Goal: Task Accomplishment & Management: Use online tool/utility

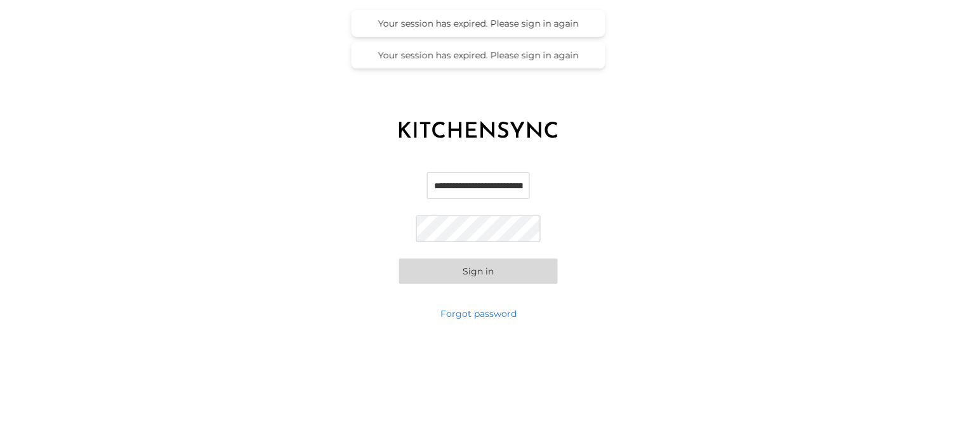
scroll to position [0, 26]
click at [451, 192] on input "**********" at bounding box center [478, 186] width 125 height 27
type input "**********"
click at [490, 278] on button "Sign in" at bounding box center [478, 271] width 159 height 25
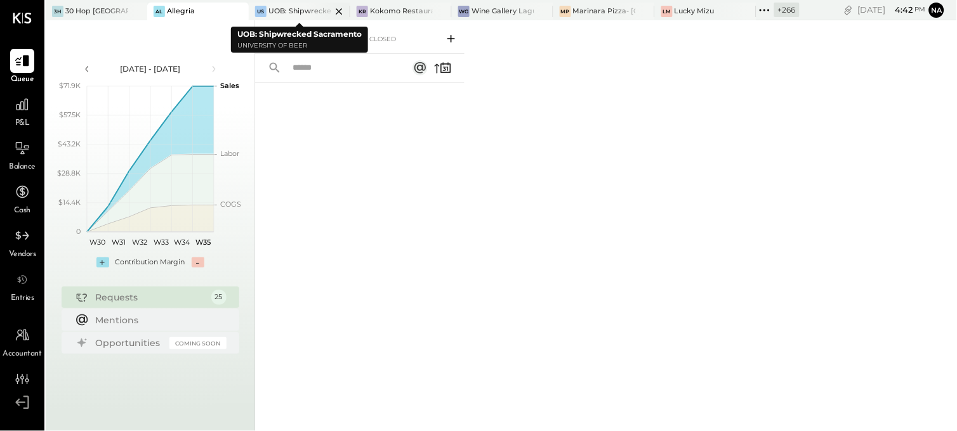
click at [344, 10] on icon at bounding box center [339, 11] width 16 height 15
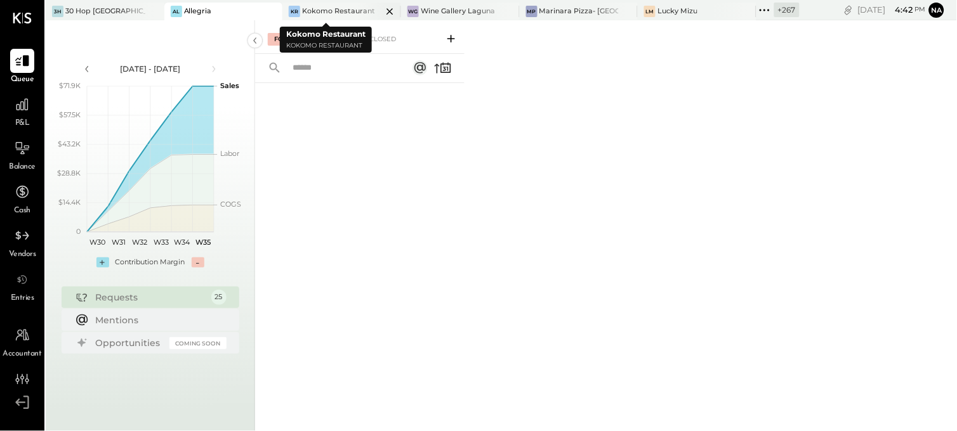
click at [386, 11] on icon at bounding box center [389, 11] width 6 height 6
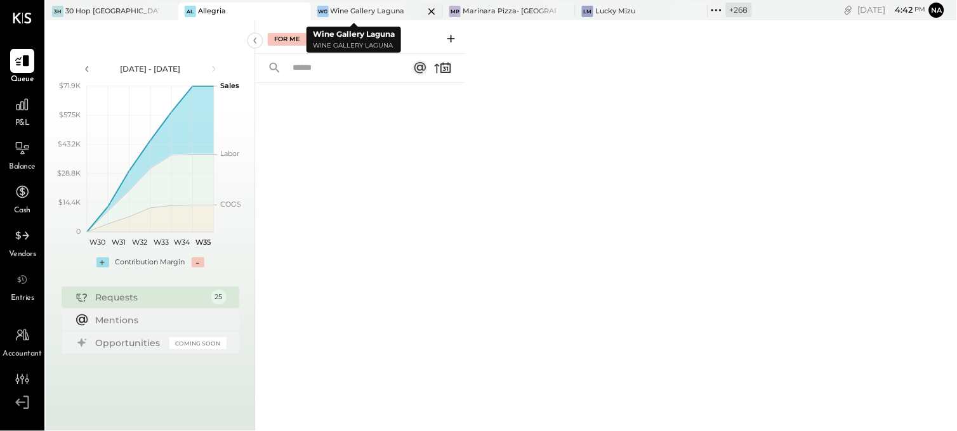
click at [424, 11] on icon at bounding box center [432, 11] width 16 height 15
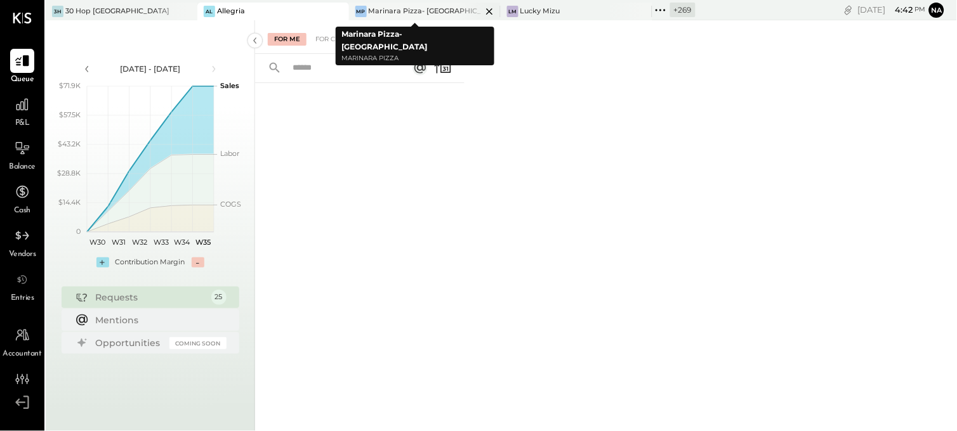
click at [482, 9] on icon at bounding box center [490, 11] width 16 height 15
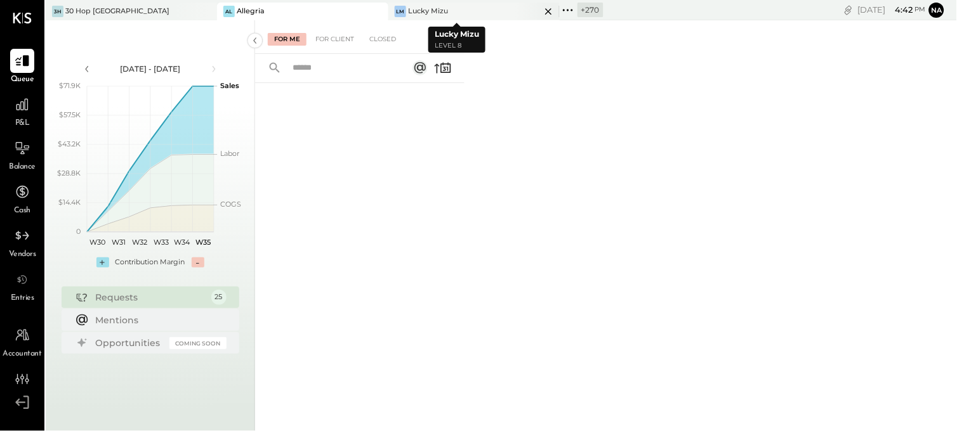
click at [541, 15] on icon at bounding box center [549, 11] width 16 height 15
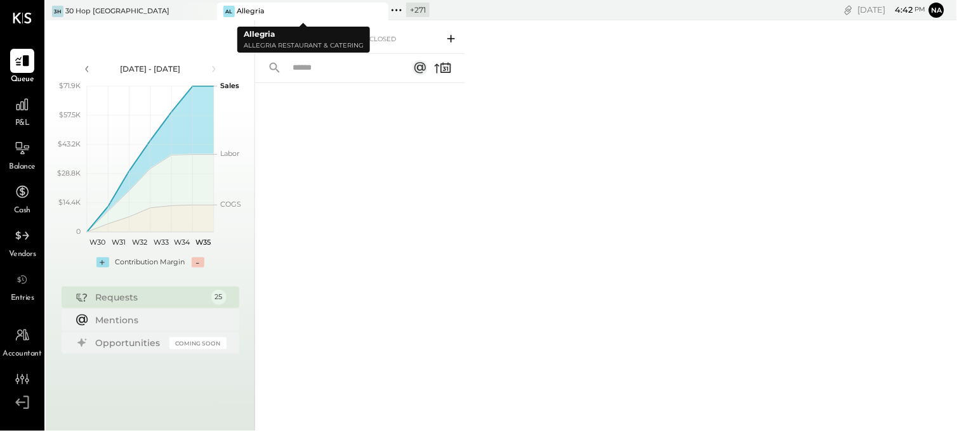
click at [379, 13] on icon at bounding box center [377, 11] width 16 height 15
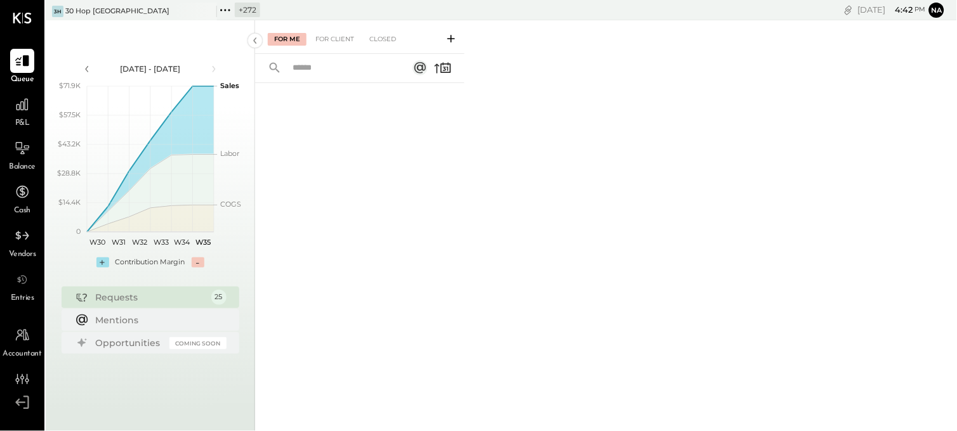
click at [249, 7] on div "+ 272" at bounding box center [247, 10] width 25 height 15
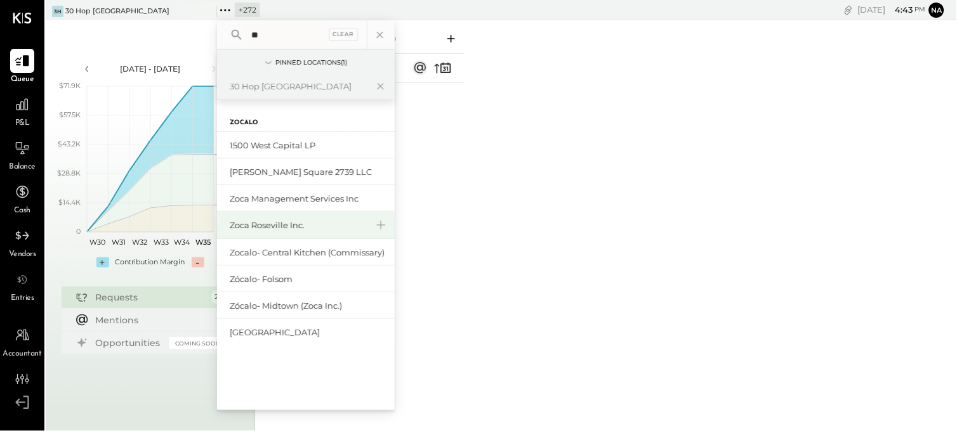
type input "**"
click at [312, 217] on div "Zoca Roseville Inc." at bounding box center [306, 225] width 178 height 27
click at [282, 218] on div "Zoca Roseville Inc." at bounding box center [306, 225] width 178 height 27
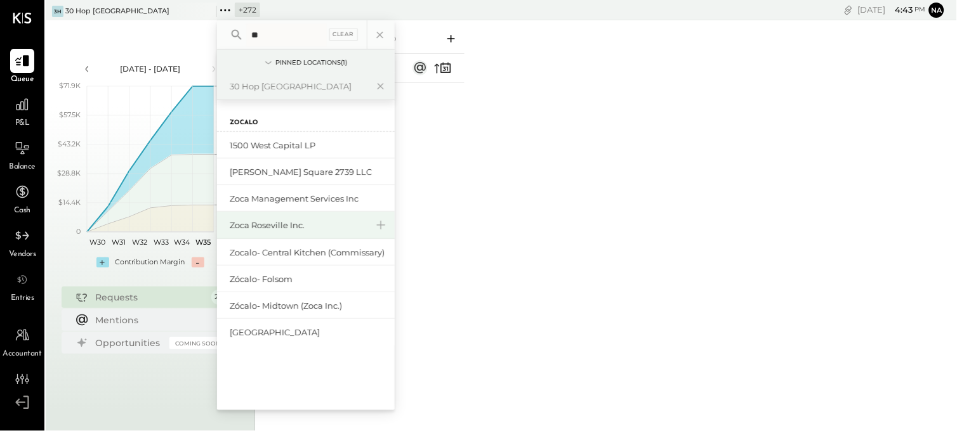
click at [306, 226] on div "Zoca Roseville Inc." at bounding box center [298, 226] width 137 height 12
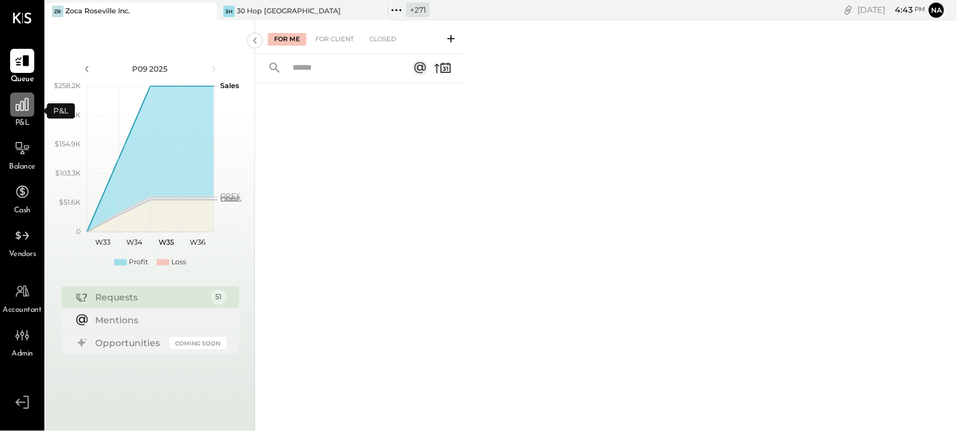
click at [25, 104] on icon at bounding box center [22, 104] width 13 height 13
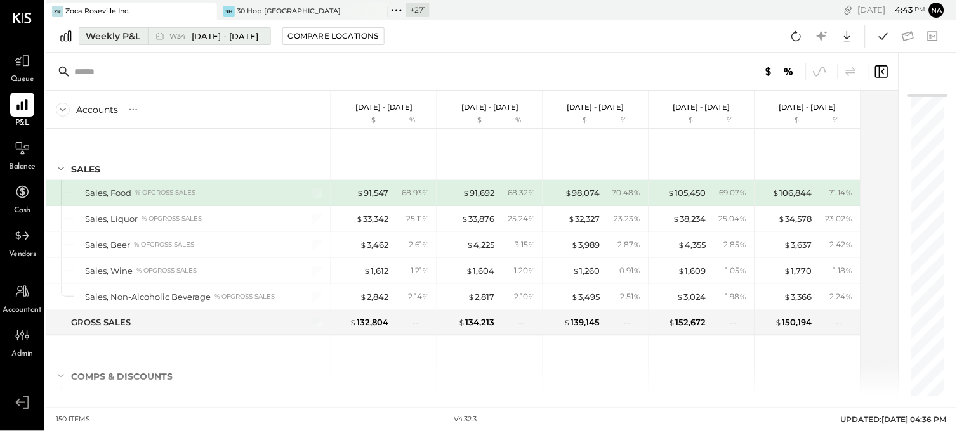
click at [128, 34] on div "Weekly P&L" at bounding box center [113, 36] width 55 height 13
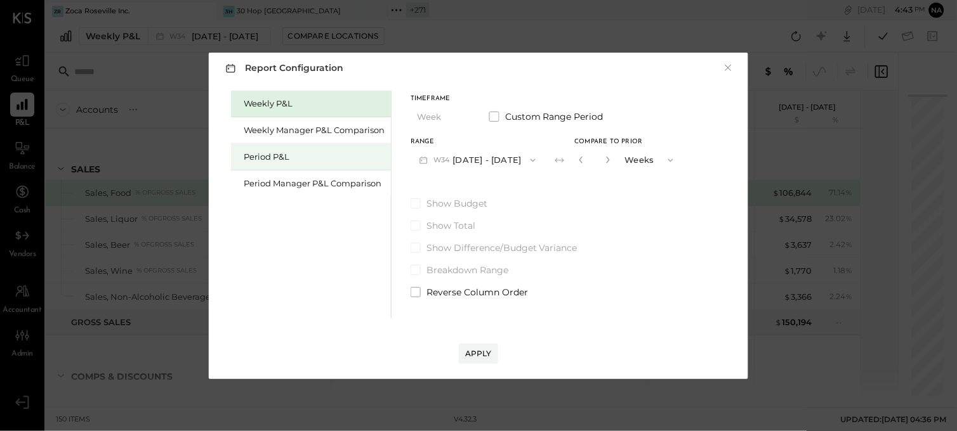
click at [268, 151] on div "Period P&L" at bounding box center [314, 157] width 141 height 12
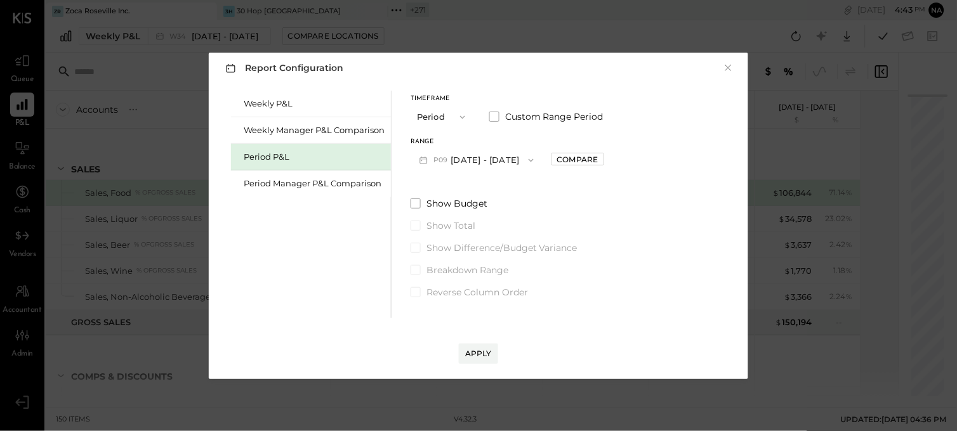
click at [495, 157] on button "P09 [DATE] - [DATE]" at bounding box center [476, 159] width 132 height 23
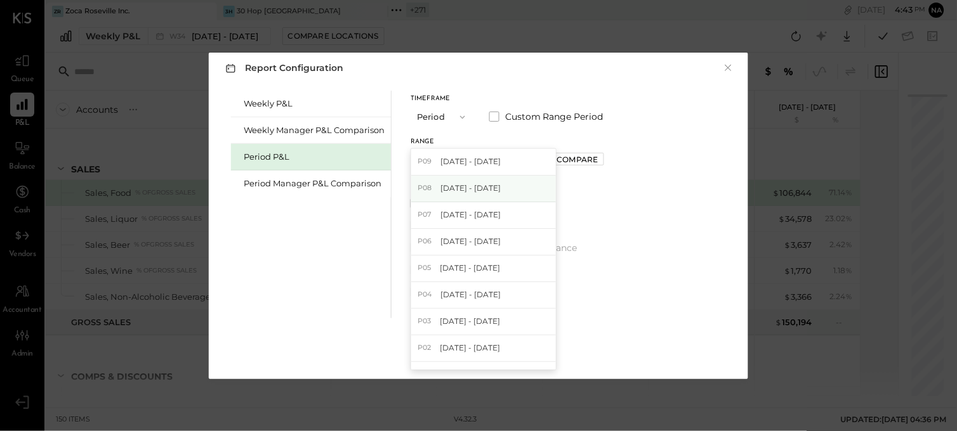
click at [498, 189] on span "[DATE] - [DATE]" at bounding box center [470, 188] width 60 height 11
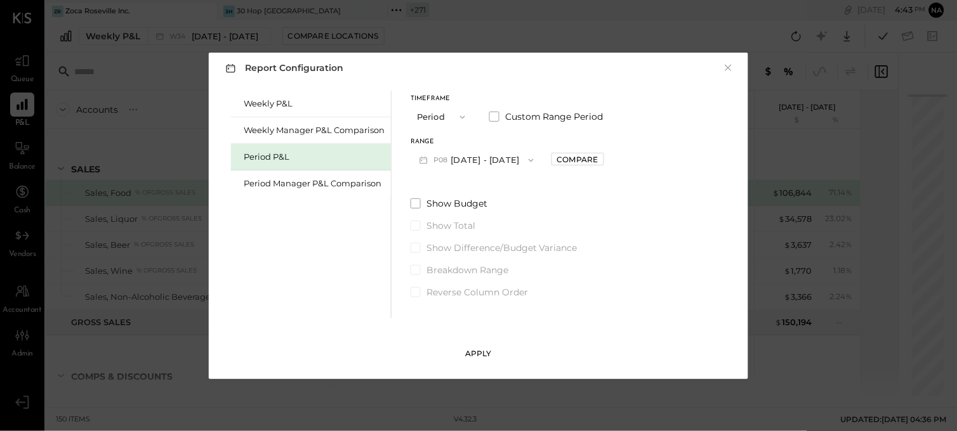
click at [477, 347] on button "Apply" at bounding box center [478, 354] width 39 height 20
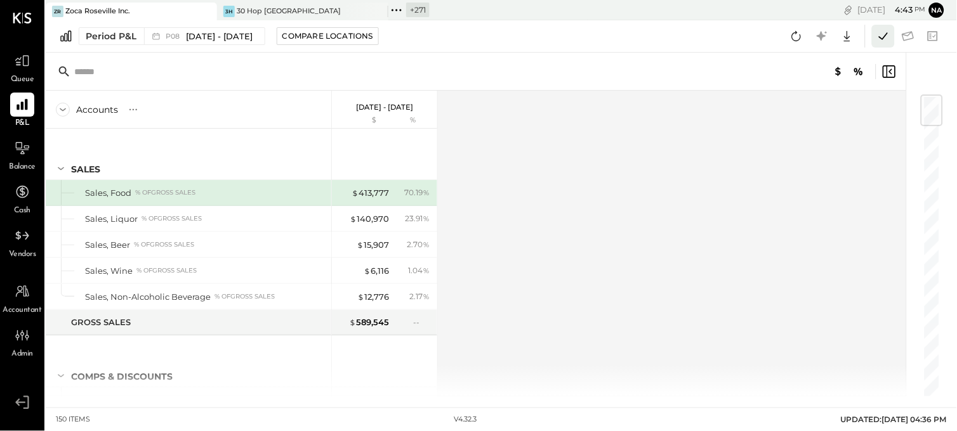
click at [883, 35] on icon at bounding box center [883, 36] width 16 height 16
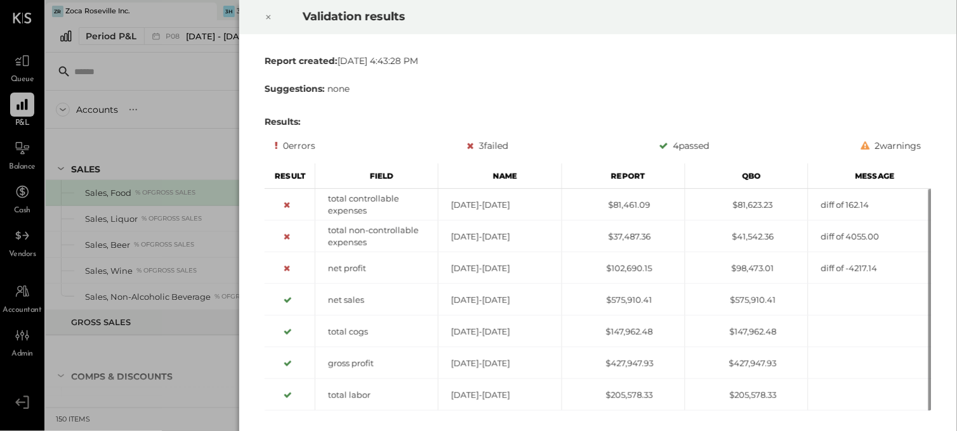
click at [275, 13] on div at bounding box center [268, 17] width 28 height 36
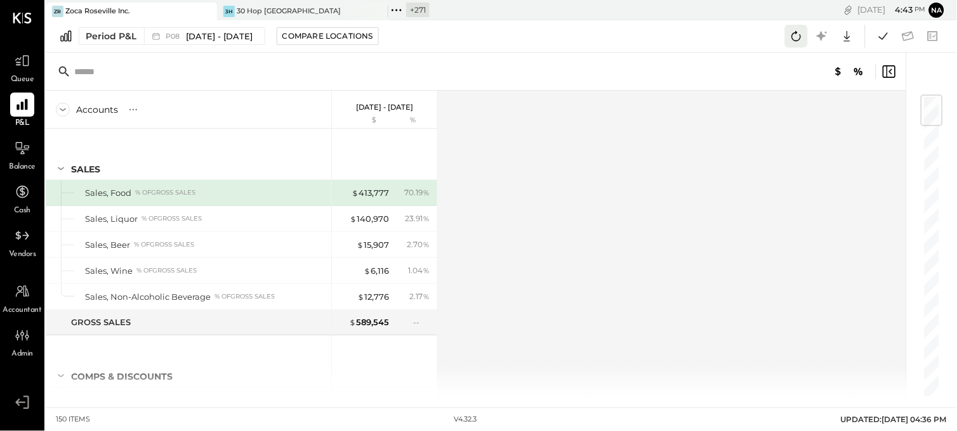
click at [796, 41] on icon at bounding box center [797, 36] width 10 height 10
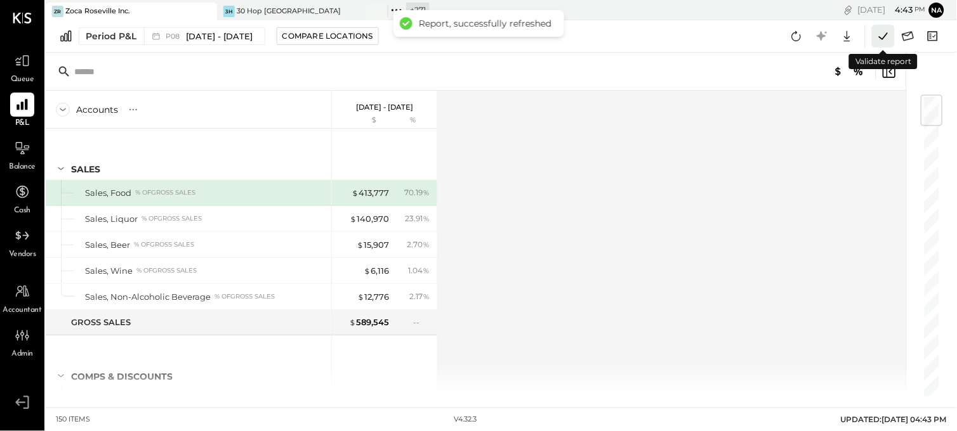
click at [885, 40] on icon at bounding box center [883, 36] width 16 height 16
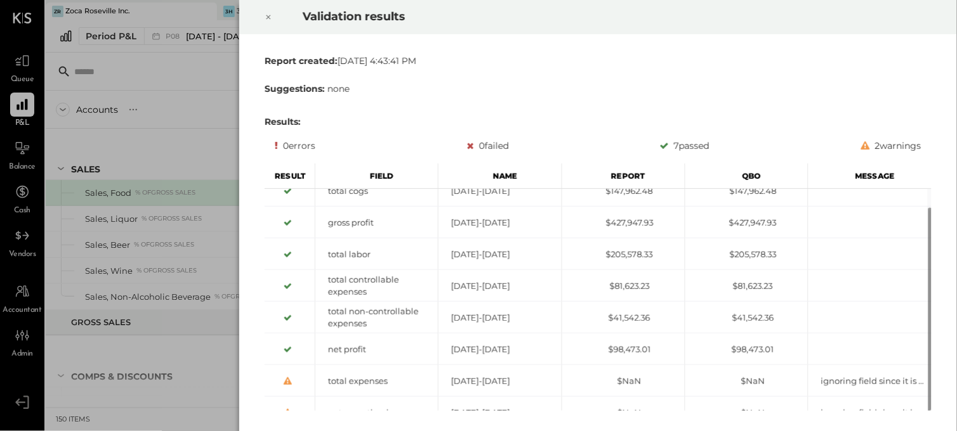
click at [274, 11] on div at bounding box center [268, 17] width 28 height 36
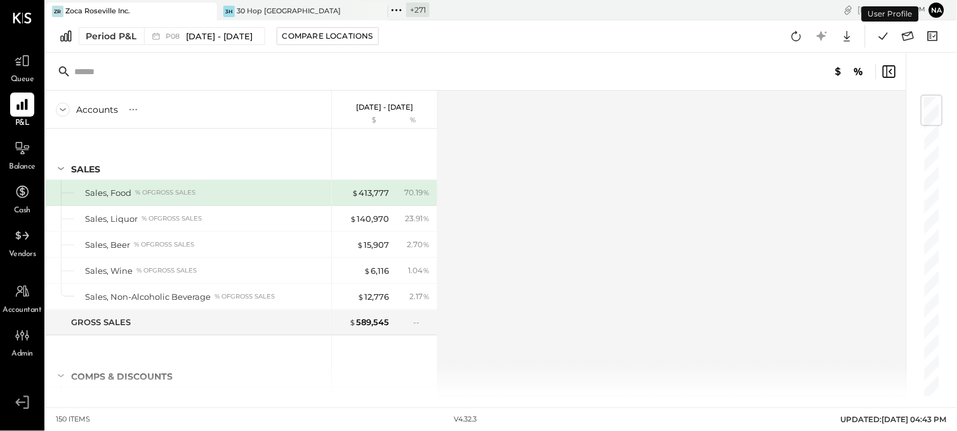
click at [940, 13] on button "Na" at bounding box center [936, 10] width 15 height 15
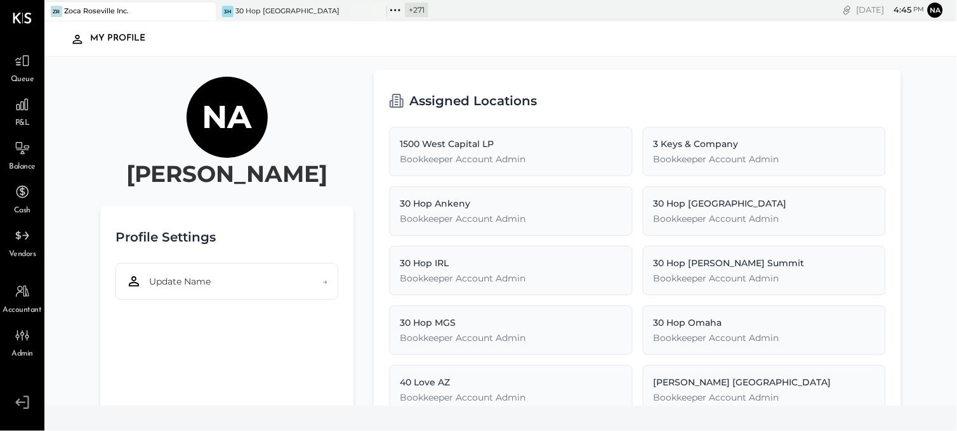
click at [21, 402] on icon at bounding box center [22, 402] width 23 height 19
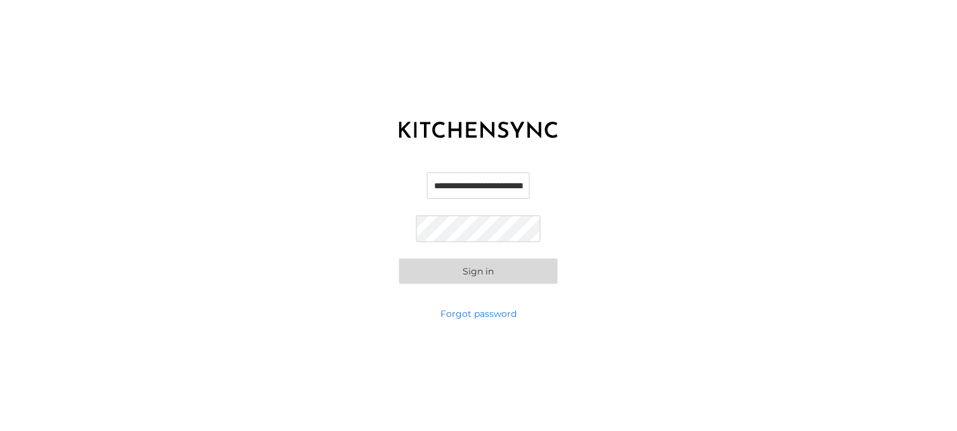
scroll to position [0, 26]
click at [447, 180] on input "**********" at bounding box center [478, 186] width 125 height 27
paste input "text"
type input "**********"
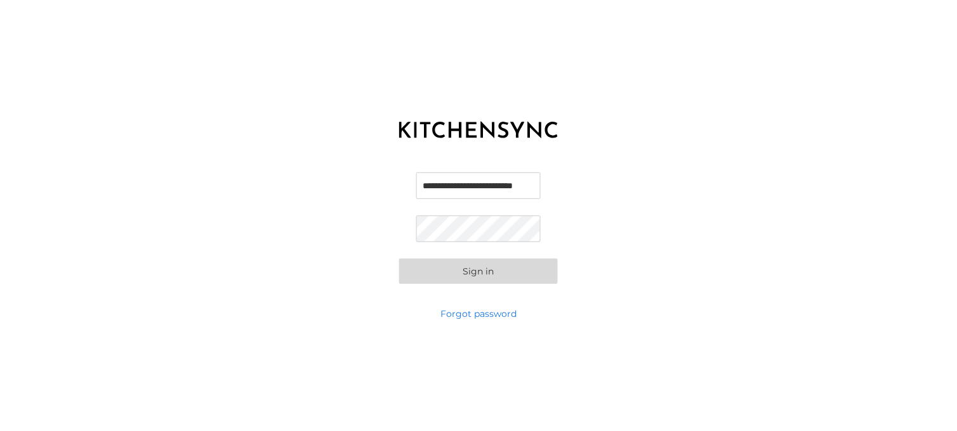
scroll to position [0, 0]
click at [478, 267] on button "Sign in" at bounding box center [478, 271] width 159 height 25
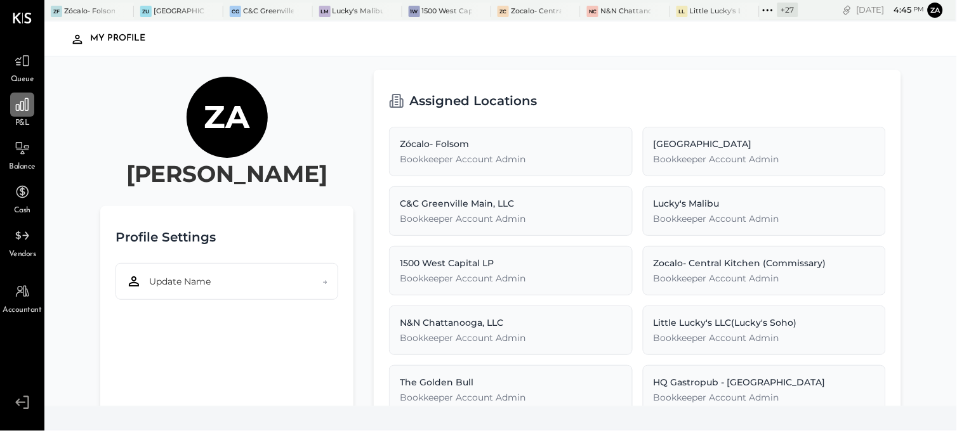
click at [27, 106] on icon at bounding box center [22, 104] width 16 height 16
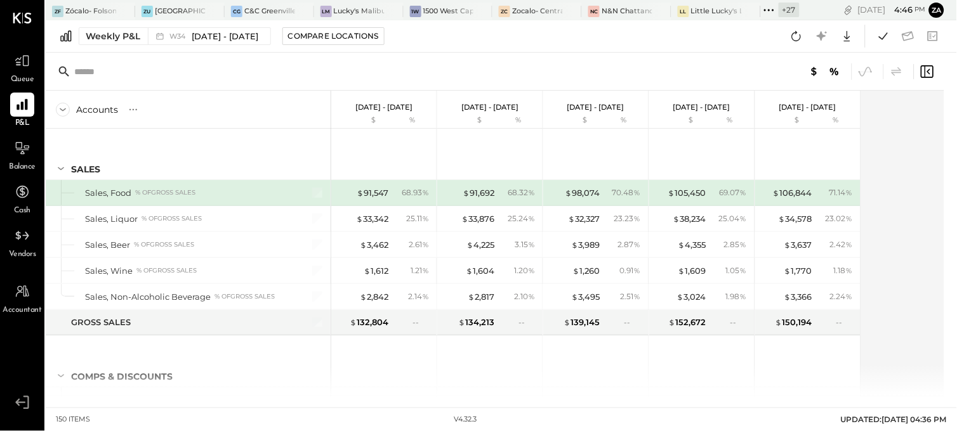
click at [771, 11] on icon at bounding box center [769, 10] width 16 height 16
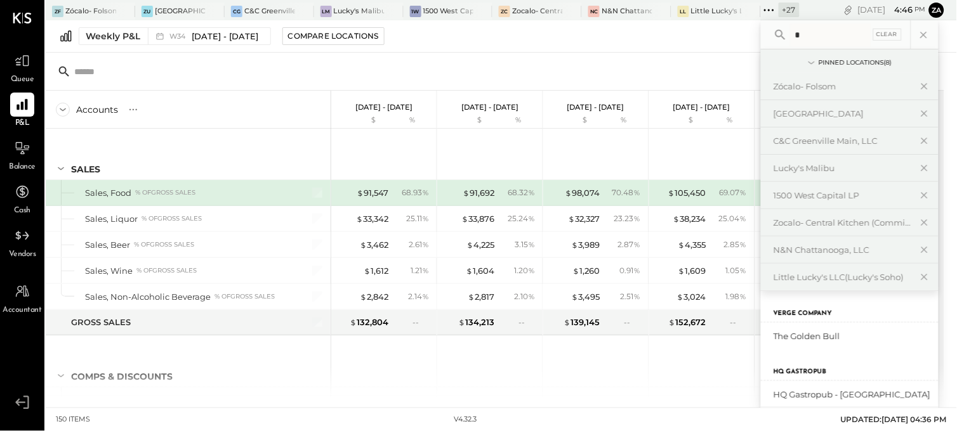
type input "*"
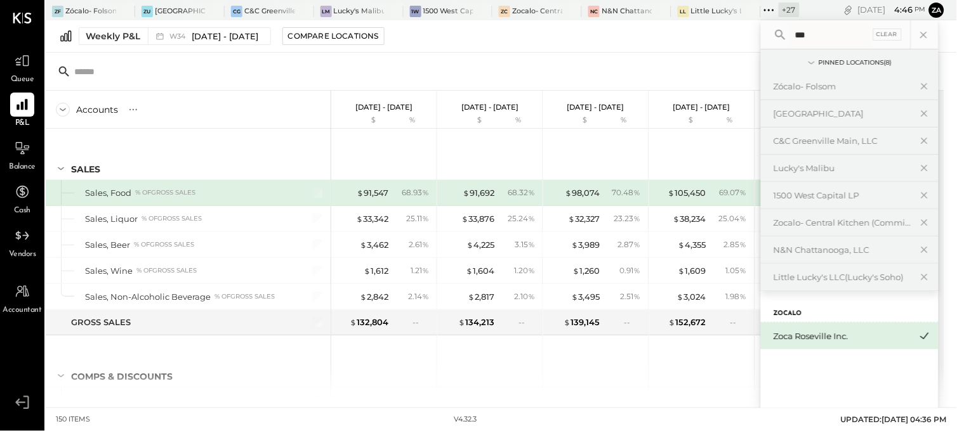
type input "***"
click at [817, 330] on div "Zoca Roseville Inc." at bounding box center [850, 336] width 178 height 27
click at [818, 338] on div "Zoca Roseville Inc." at bounding box center [841, 337] width 137 height 12
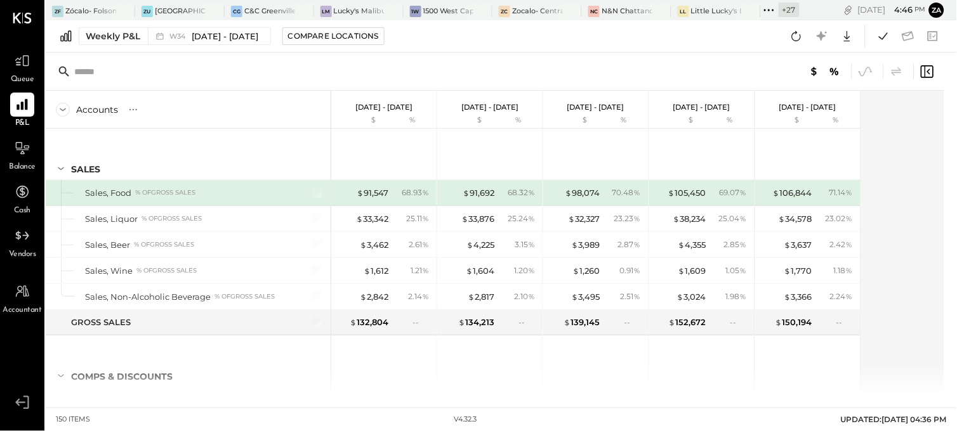
click at [557, 57] on div at bounding box center [495, 72] width 898 height 38
click at [392, 8] on icon at bounding box center [392, 11] width 16 height 15
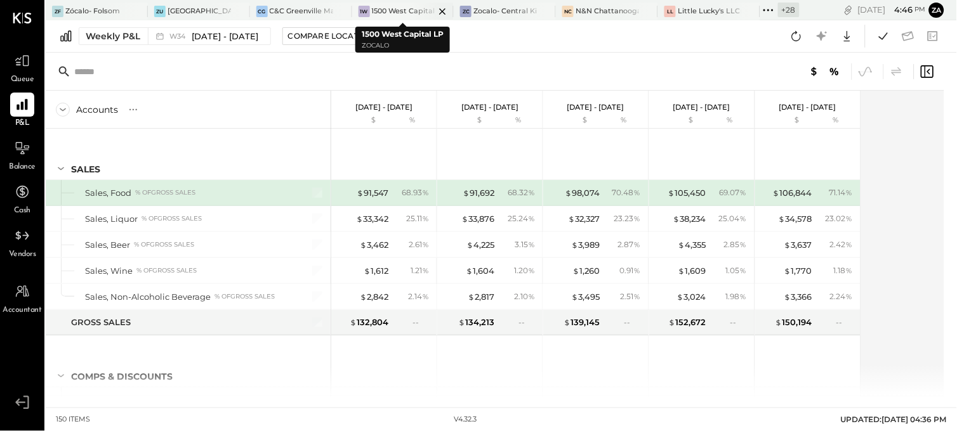
click at [442, 10] on icon at bounding box center [443, 11] width 16 height 15
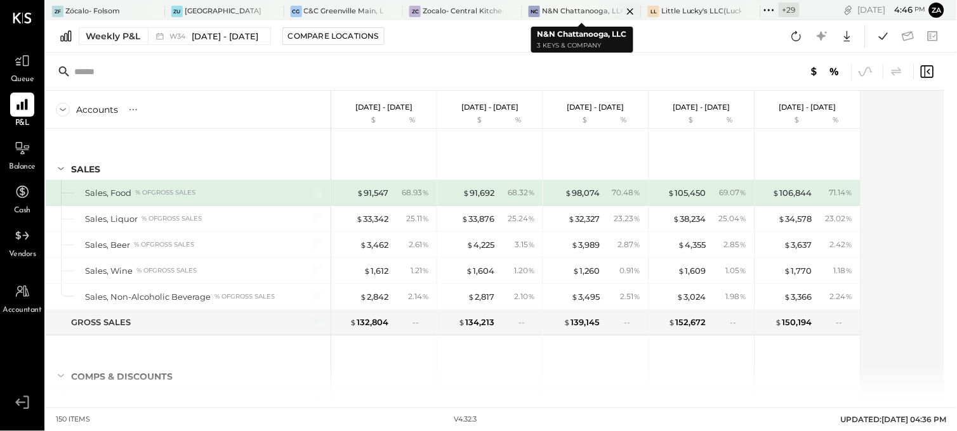
click at [633, 9] on icon at bounding box center [630, 11] width 6 height 6
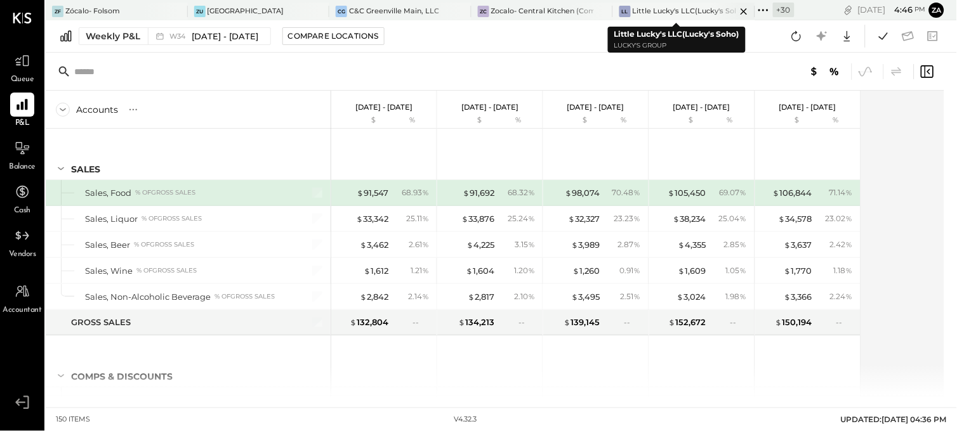
click at [740, 10] on icon at bounding box center [743, 11] width 6 height 6
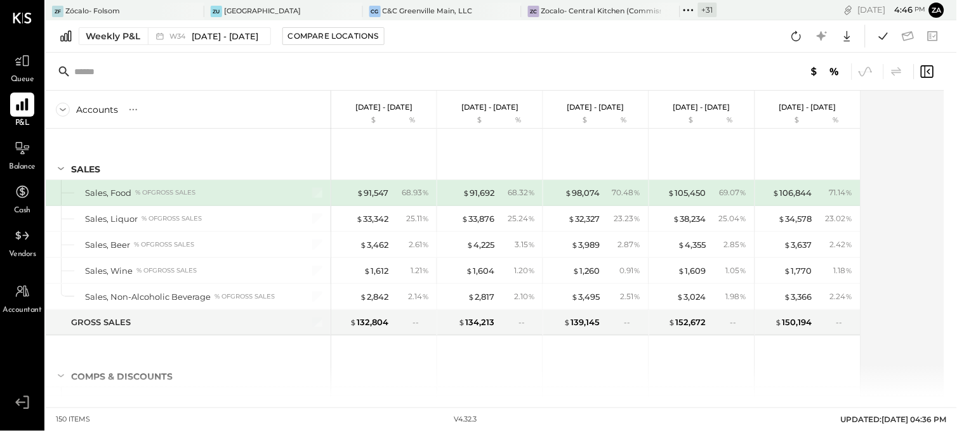
click at [23, 112] on icon at bounding box center [22, 104] width 16 height 16
click at [110, 42] on div "Weekly P&L" at bounding box center [113, 36] width 55 height 13
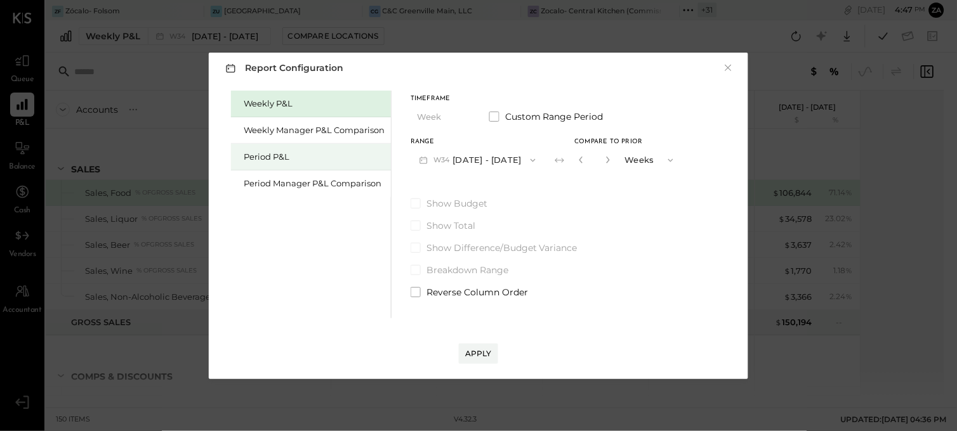
click at [294, 159] on div "Period P&L" at bounding box center [314, 157] width 141 height 12
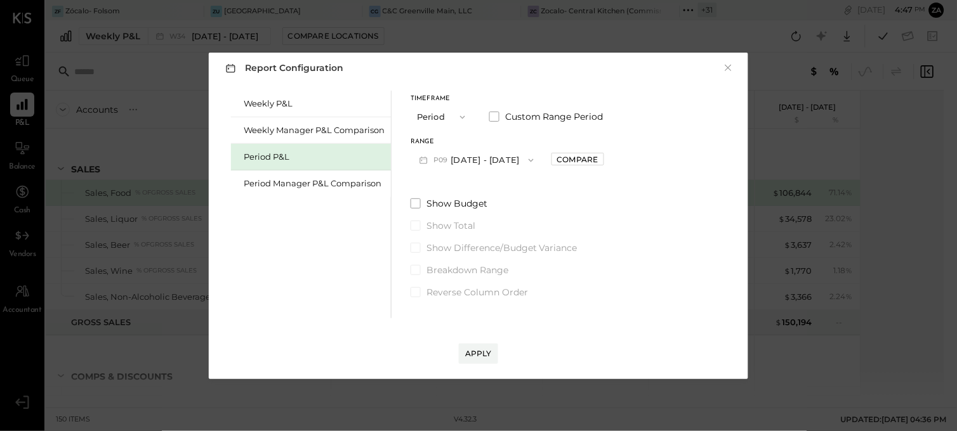
click at [522, 157] on button "P09 [DATE] - [DATE]" at bounding box center [476, 159] width 132 height 23
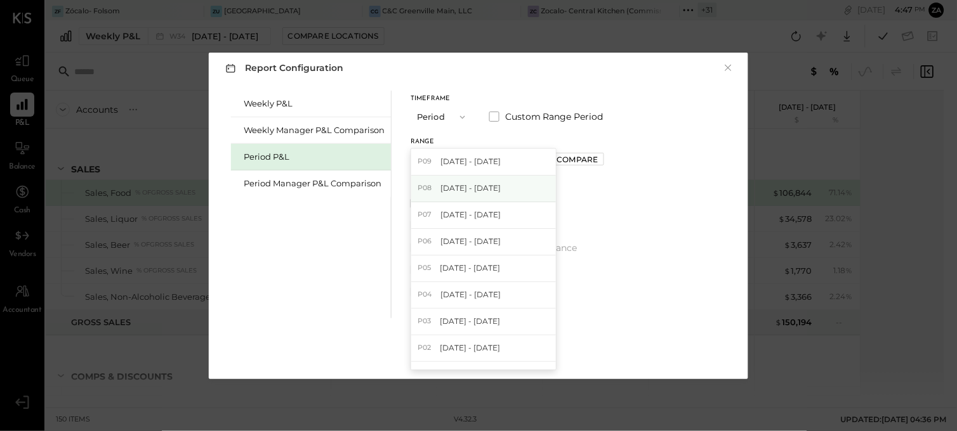
click at [501, 192] on span "[DATE] - [DATE]" at bounding box center [470, 188] width 60 height 11
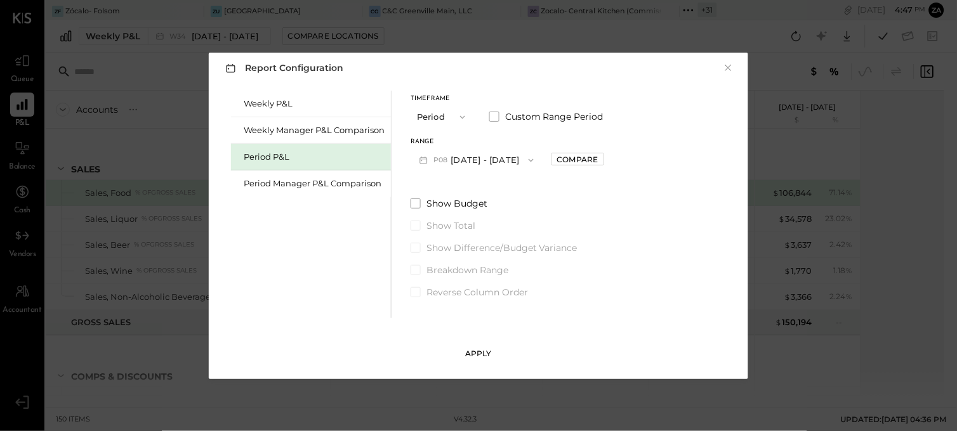
click at [480, 347] on button "Apply" at bounding box center [478, 354] width 39 height 20
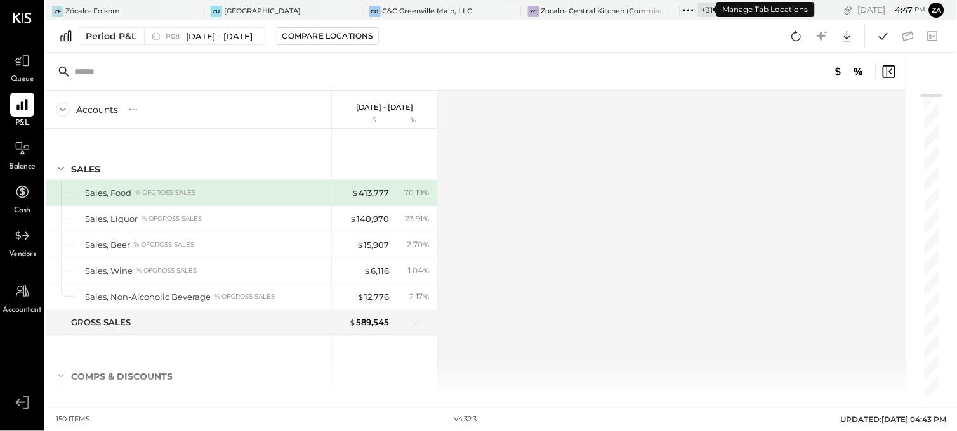
click at [698, 8] on div "+ 31" at bounding box center [707, 10] width 19 height 15
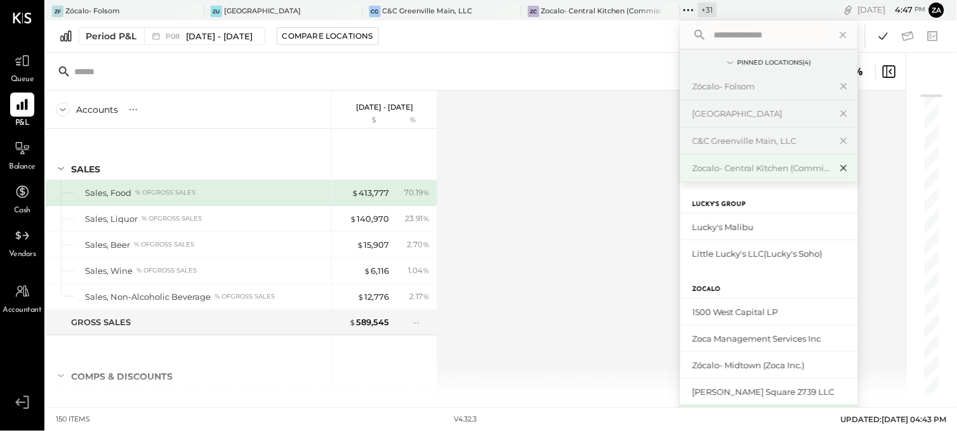
click at [836, 161] on icon at bounding box center [843, 168] width 15 height 16
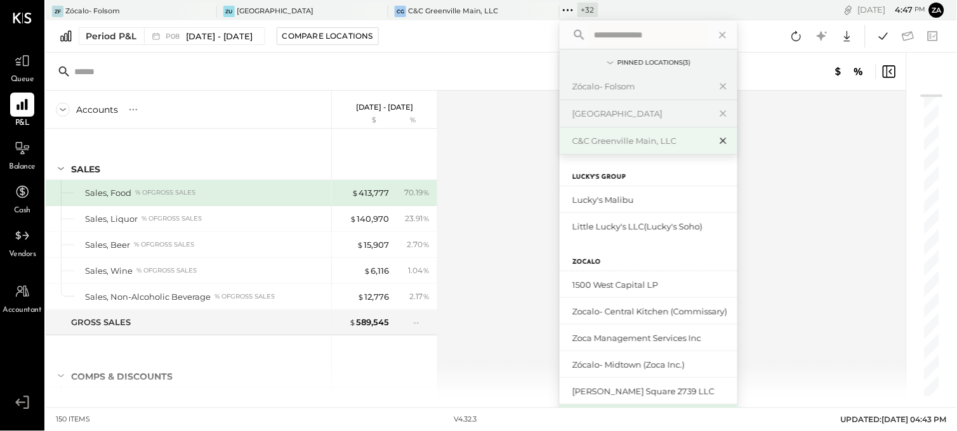
click at [726, 136] on icon at bounding box center [723, 141] width 15 height 16
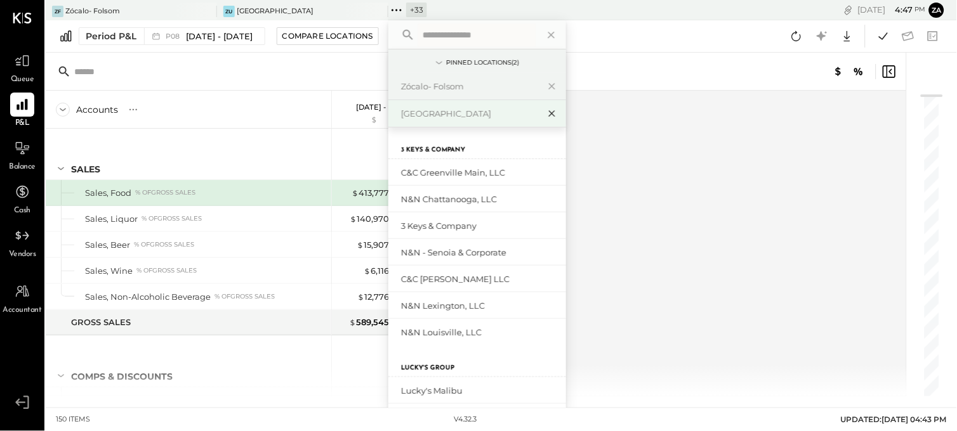
click at [548, 115] on icon at bounding box center [551, 113] width 15 height 16
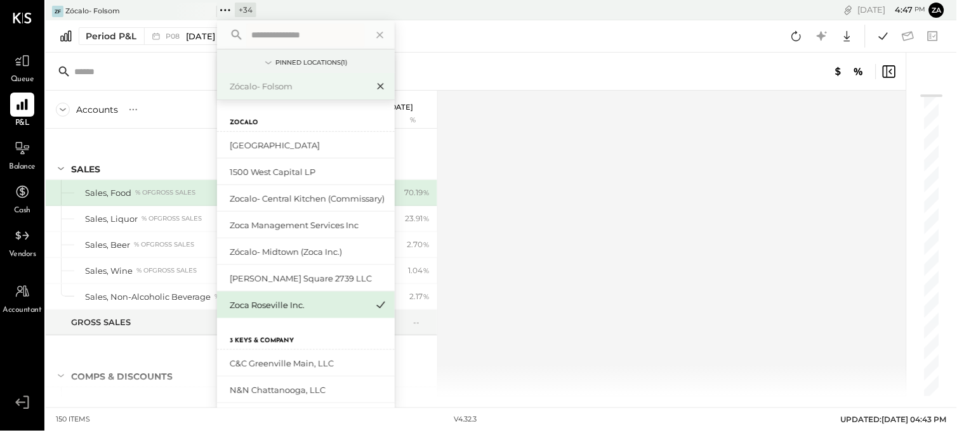
click at [383, 84] on icon at bounding box center [380, 87] width 6 height 6
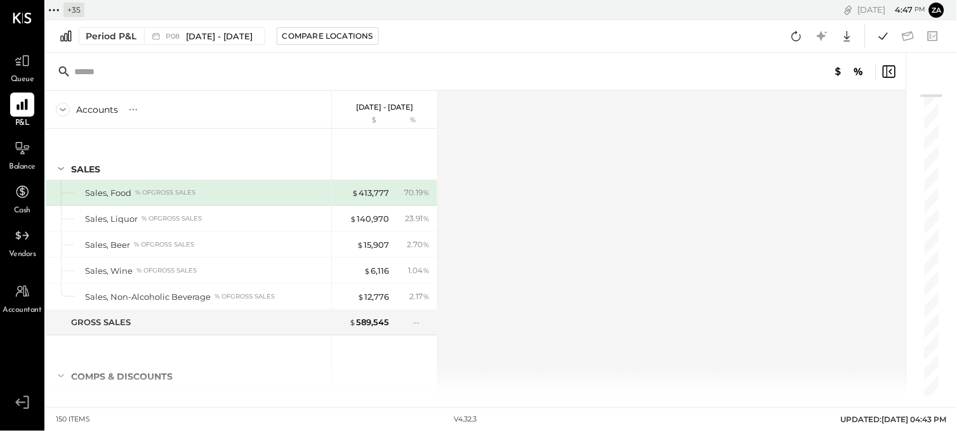
click at [76, 9] on div "+ 35" at bounding box center [73, 10] width 21 height 15
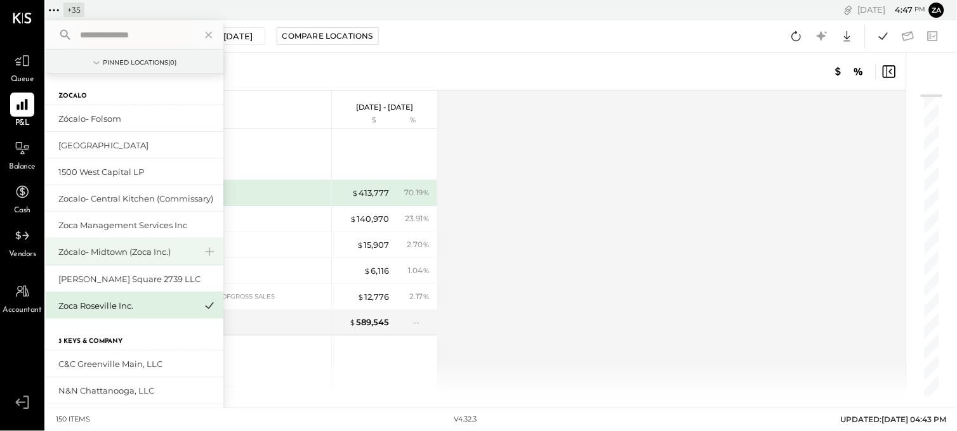
click at [167, 252] on div "Zócalo- Midtown (Zoca Inc.)" at bounding box center [126, 252] width 137 height 12
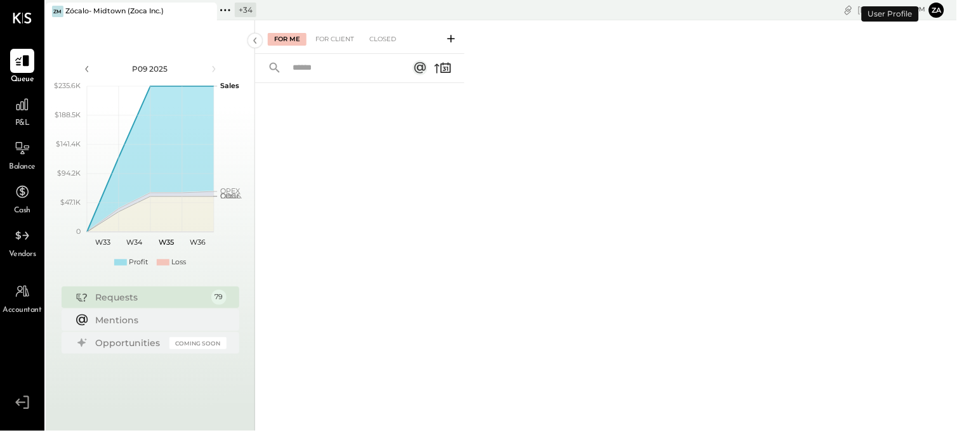
click at [233, 9] on icon at bounding box center [225, 10] width 16 height 16
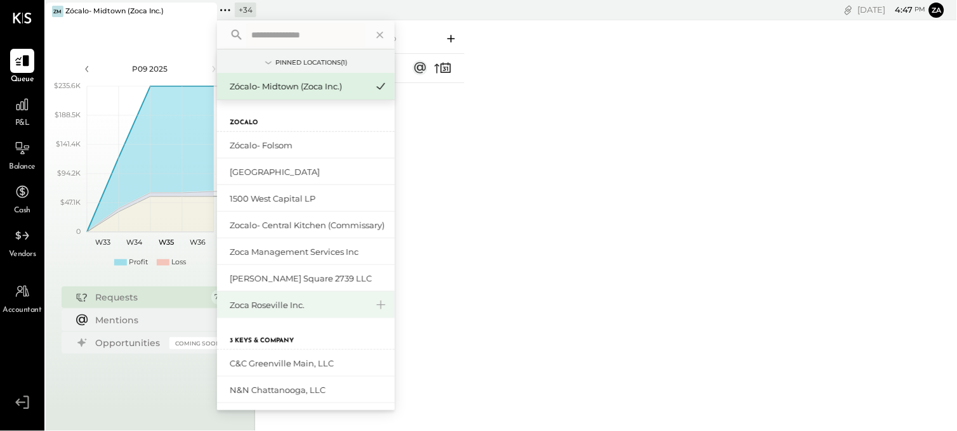
click at [305, 301] on div "Zoca Roseville Inc." at bounding box center [298, 305] width 137 height 12
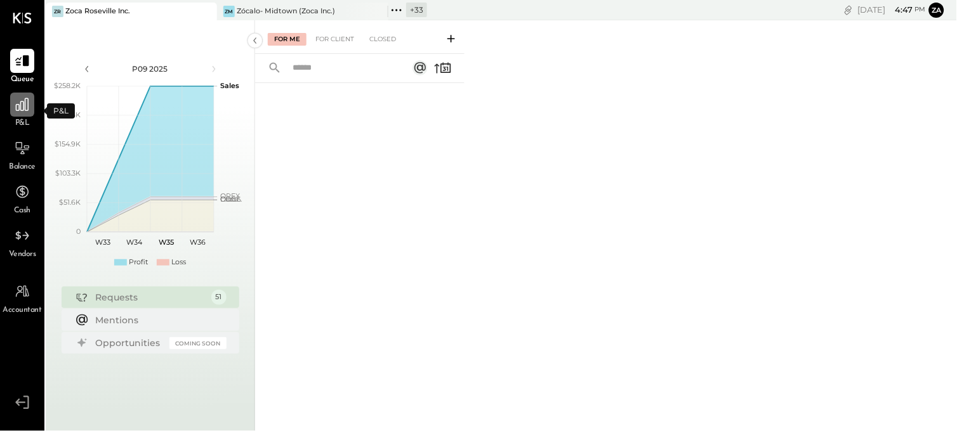
click at [21, 115] on div at bounding box center [22, 105] width 24 height 24
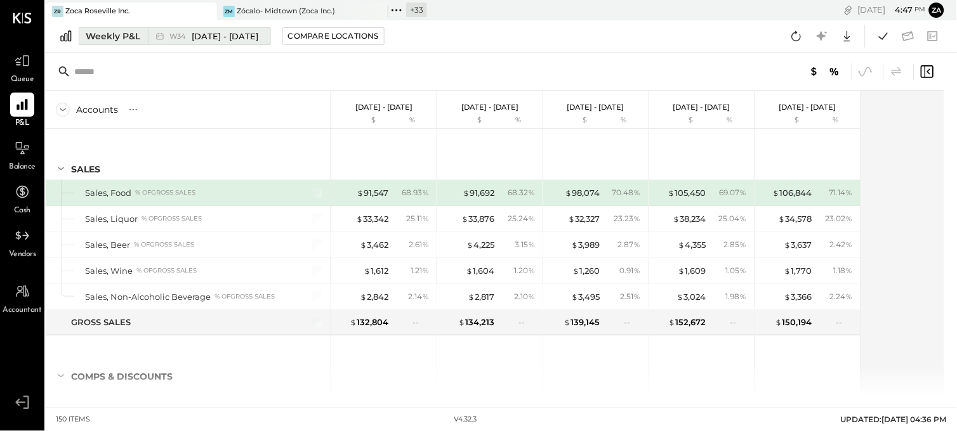
click at [116, 32] on div "Weekly P&L" at bounding box center [113, 36] width 55 height 13
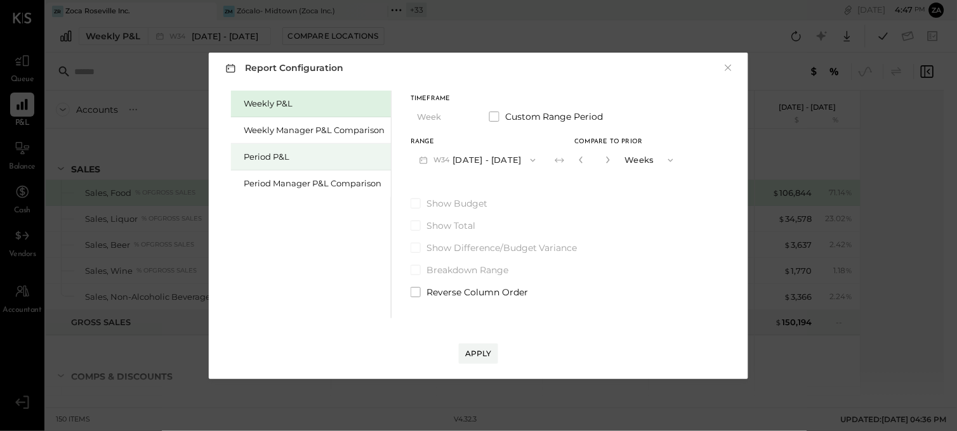
click at [263, 155] on div "Period P&L" at bounding box center [314, 157] width 141 height 12
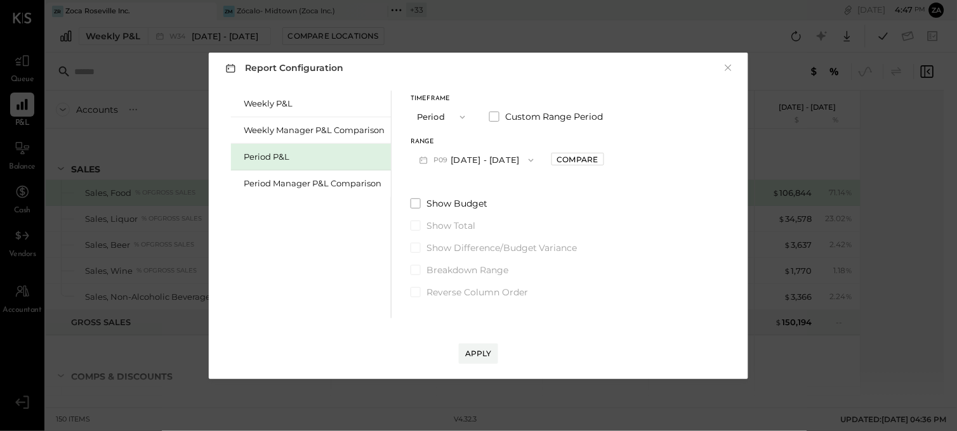
click at [499, 167] on button "P09 [DATE] - [DATE]" at bounding box center [476, 159] width 132 height 23
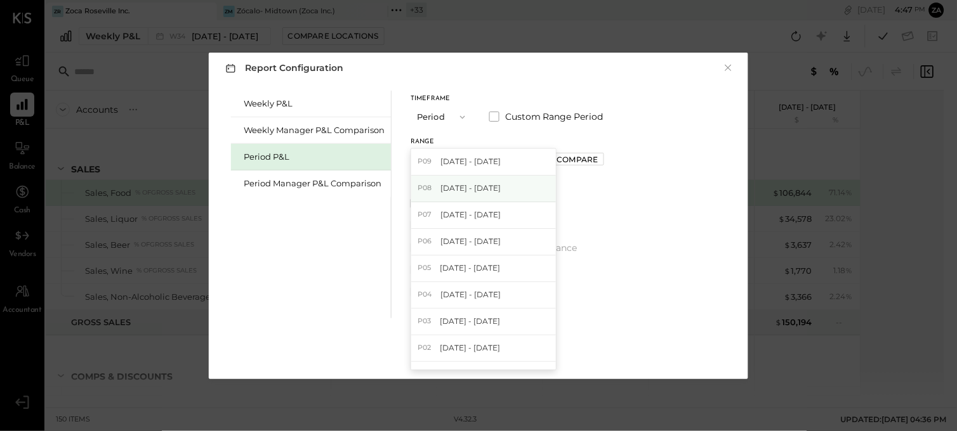
click at [512, 195] on div "P08 [DATE] - [DATE]" at bounding box center [483, 189] width 145 height 27
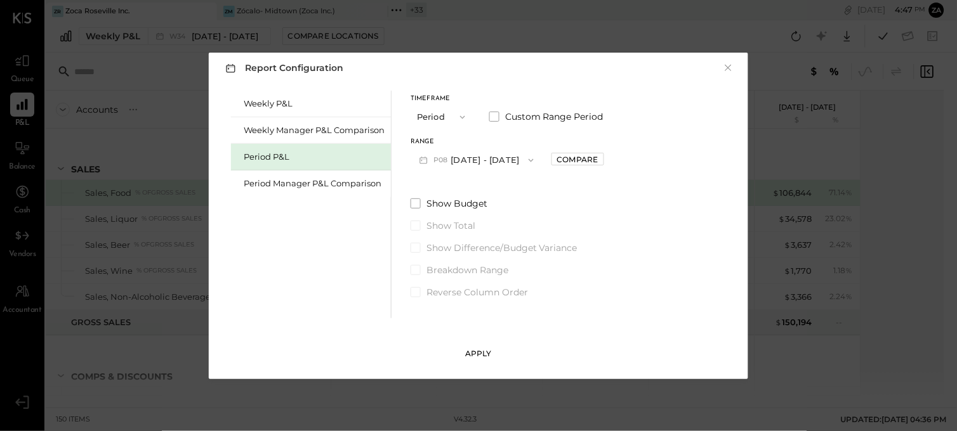
click at [481, 352] on div "Apply" at bounding box center [478, 353] width 27 height 11
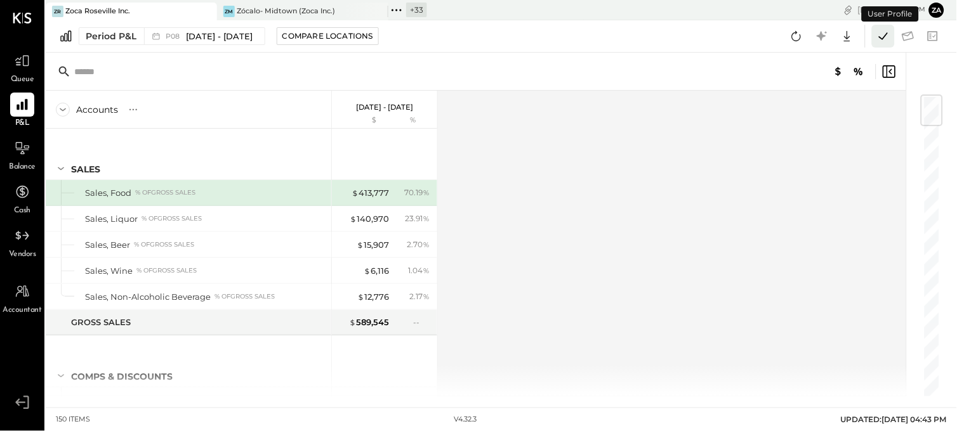
click at [882, 34] on icon at bounding box center [883, 36] width 16 height 16
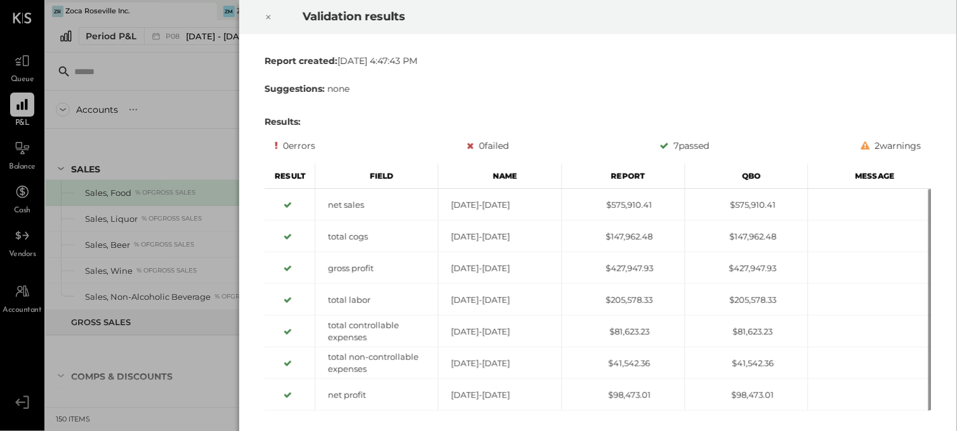
click at [268, 15] on icon at bounding box center [269, 17] width 8 height 15
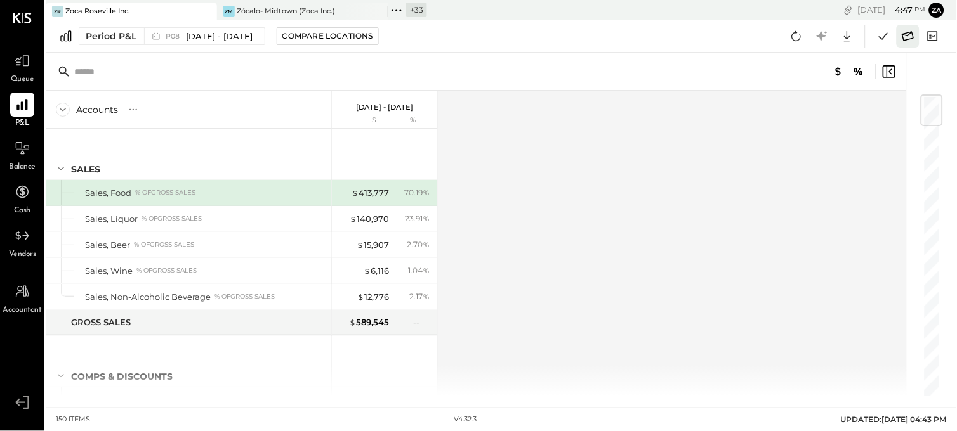
click at [911, 29] on icon at bounding box center [908, 36] width 16 height 16
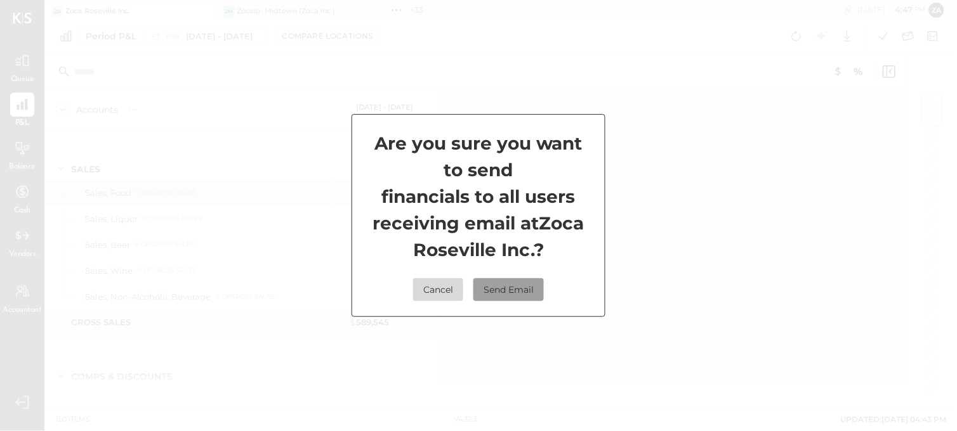
click at [504, 290] on button "Send Email" at bounding box center [508, 290] width 70 height 23
